Goal: Find specific page/section: Find specific page/section

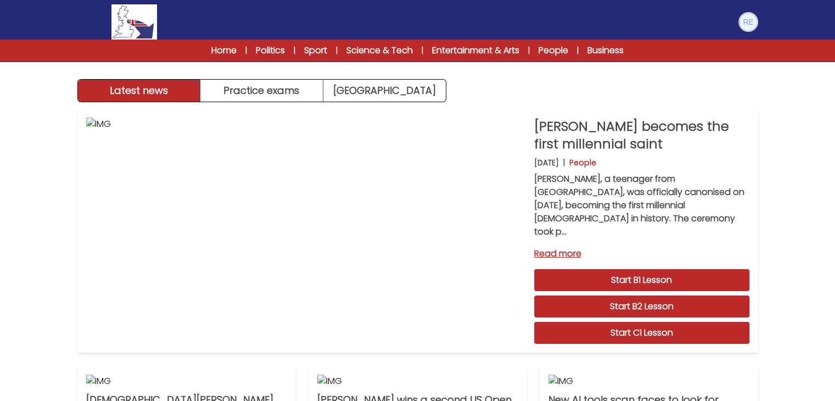
click at [749, 20] on img at bounding box center [749, 22] width 18 height 18
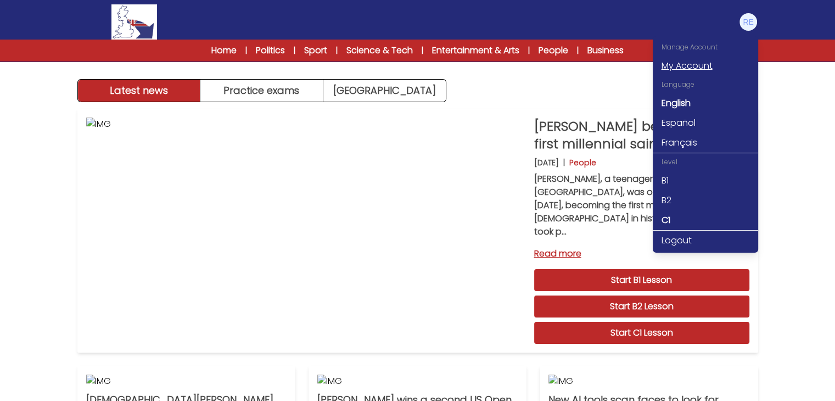
click at [698, 66] on link "My Account" at bounding box center [705, 66] width 105 height 20
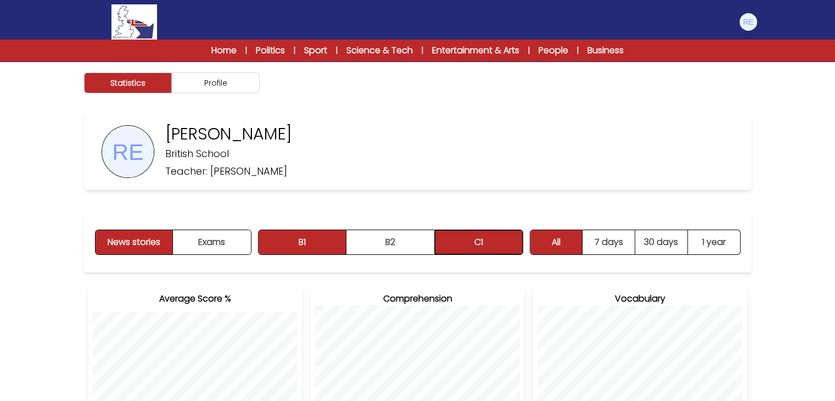
click at [462, 238] on button "C1" at bounding box center [479, 242] width 88 height 24
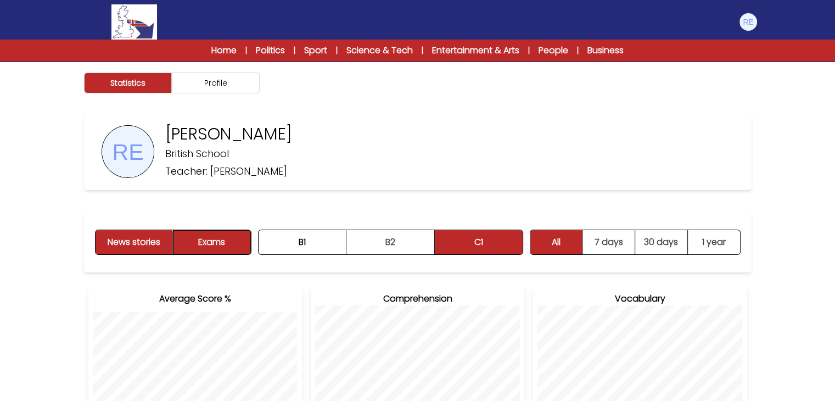
click at [210, 237] on button "Exams" at bounding box center [211, 242] width 77 height 24
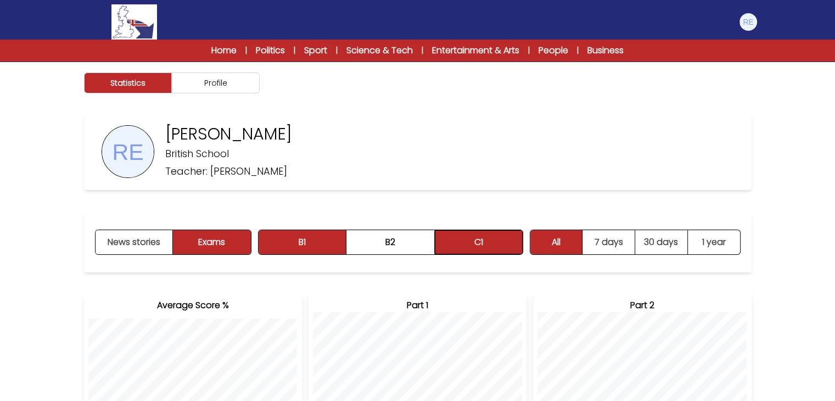
click at [470, 236] on button "C1" at bounding box center [479, 242] width 88 height 24
